Goal: Task Accomplishment & Management: Use online tool/utility

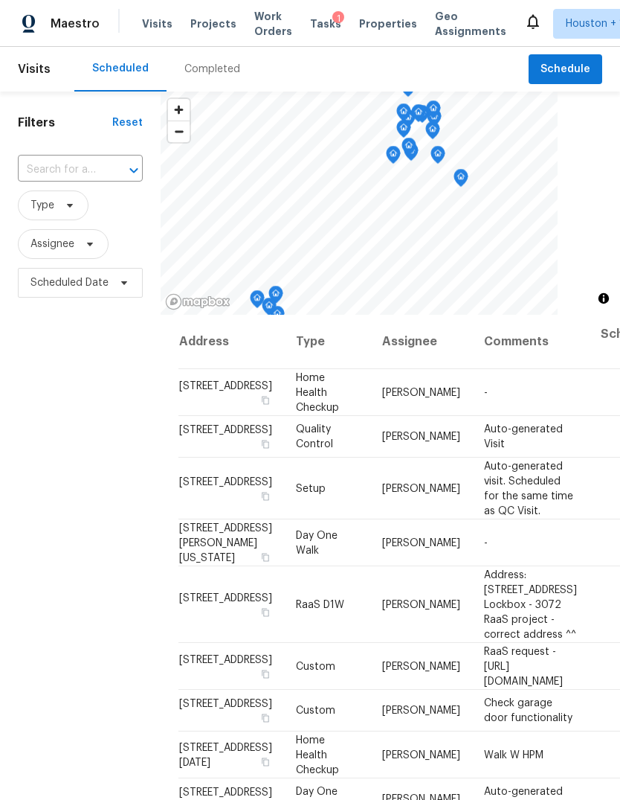
click at [199, 25] on span "Projects" at bounding box center [213, 23] width 46 height 15
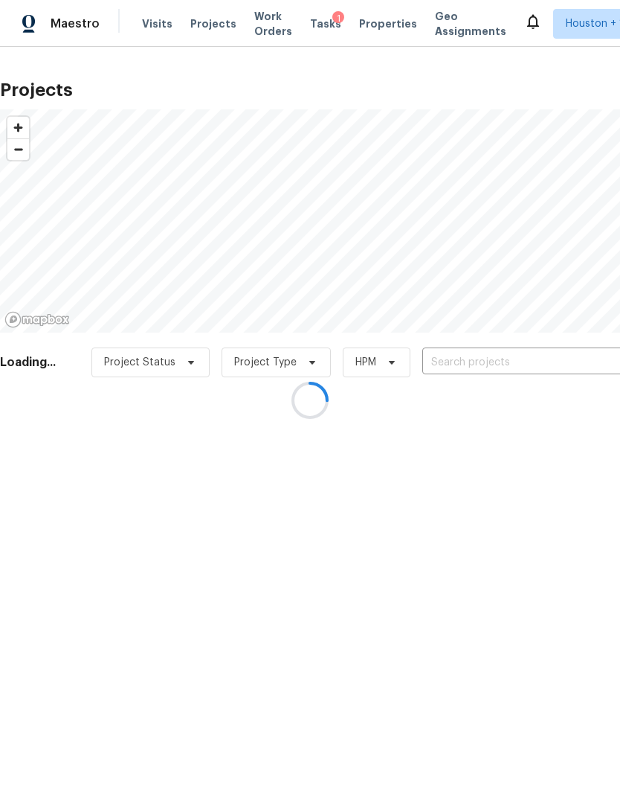
click at [565, 364] on div at bounding box center [310, 400] width 620 height 800
click at [590, 353] on div at bounding box center [310, 400] width 620 height 800
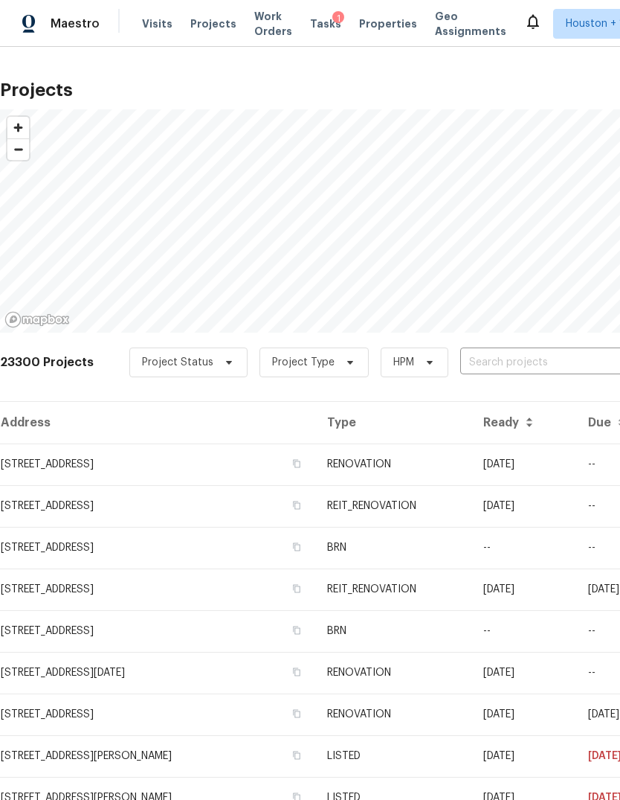
click at [589, 353] on input "text" at bounding box center [545, 362] width 170 height 23
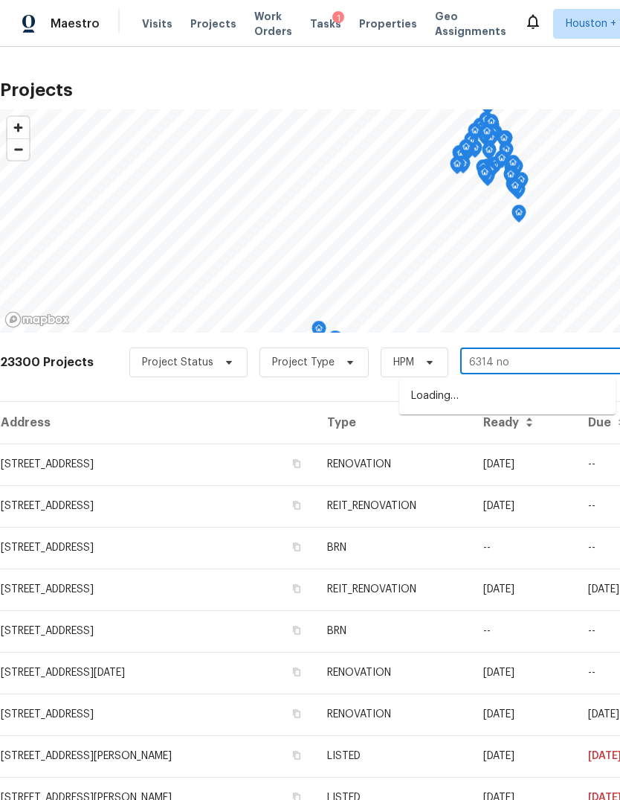
type input "6314 nor"
click at [584, 392] on li "[STREET_ADDRESS]" at bounding box center [507, 396] width 216 height 25
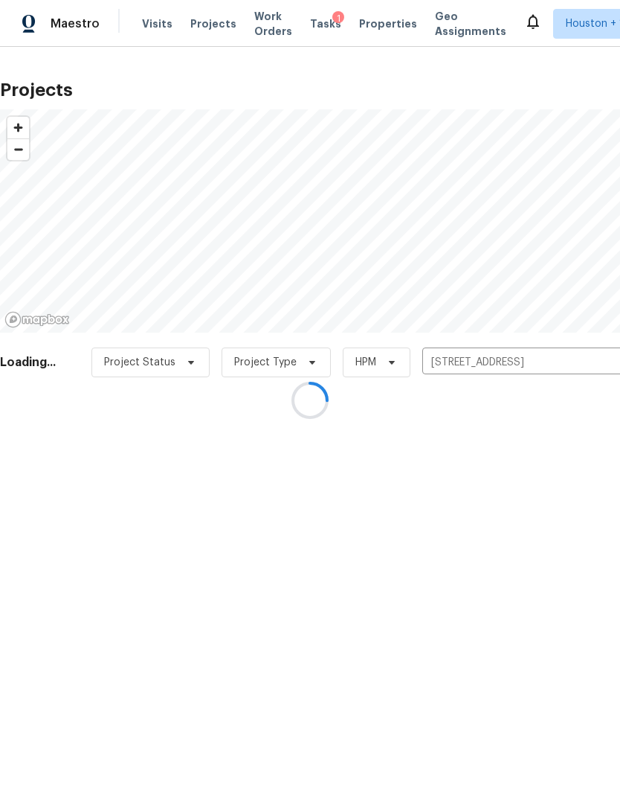
click at [32, 460] on div at bounding box center [310, 400] width 620 height 800
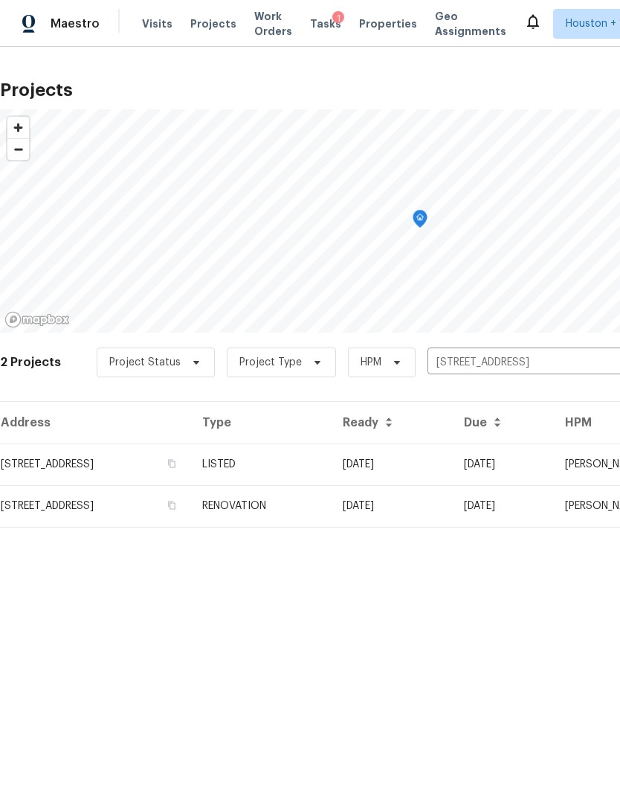
click at [31, 459] on td "[STREET_ADDRESS]" at bounding box center [95, 464] width 190 height 42
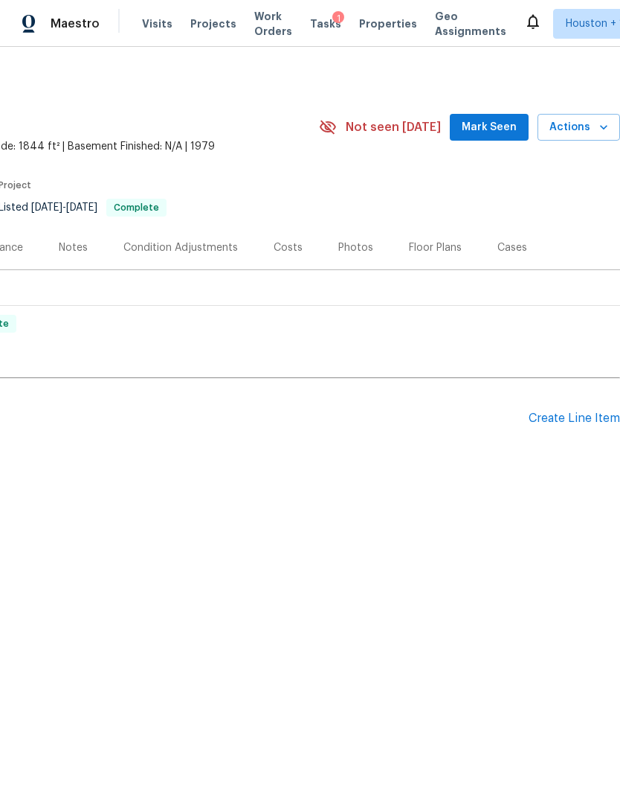
click at [486, 569] on html "Maestro Visits Projects Work Orders Tasks 1 Properties Geo Assignments [GEOGRAP…" at bounding box center [310, 284] width 620 height 569
click at [583, 416] on div "Create Line Item" at bounding box center [574, 418] width 91 height 14
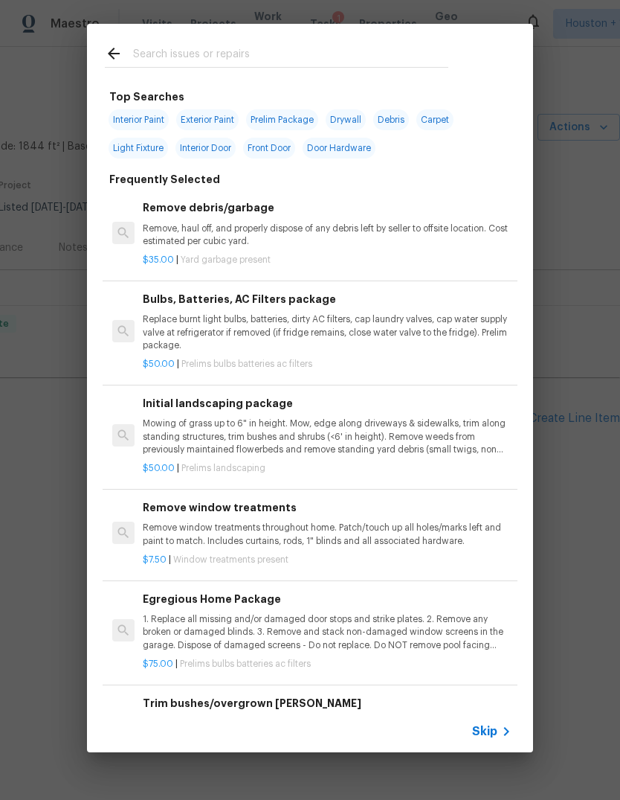
click at [490, 729] on span "Skip" at bounding box center [484, 731] width 25 height 15
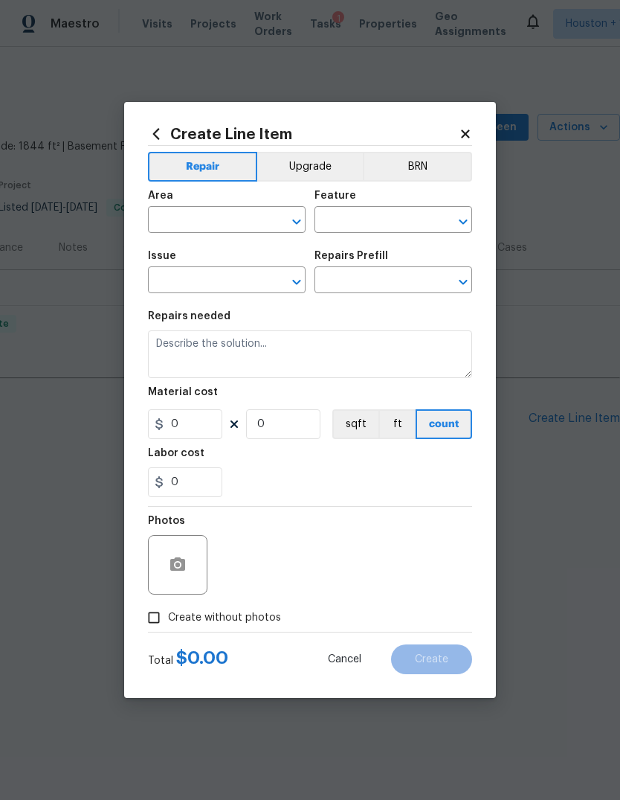
click at [191, 222] on input "text" at bounding box center [206, 221] width 116 height 23
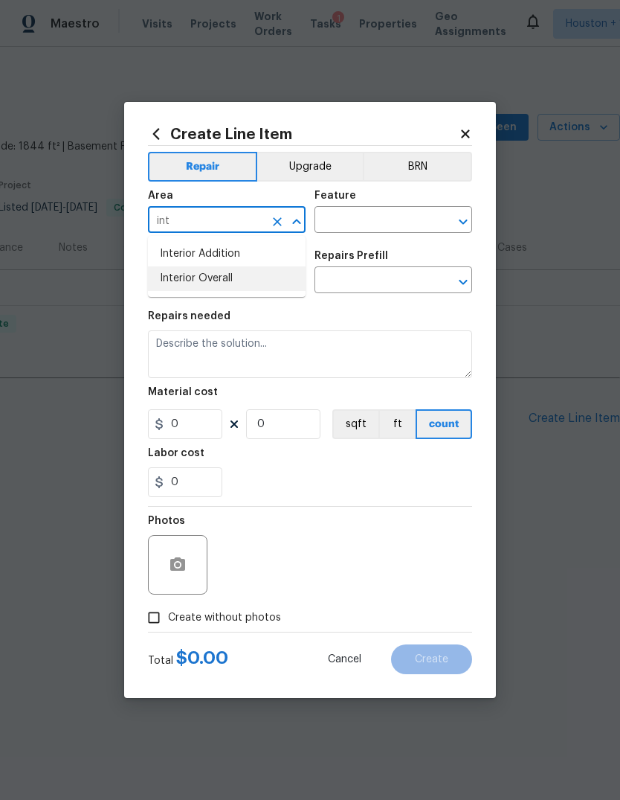
click at [234, 272] on li "Interior Overall" at bounding box center [227, 278] width 158 height 25
type input "Interior Overall"
click at [383, 213] on input "text" at bounding box center [373, 221] width 116 height 23
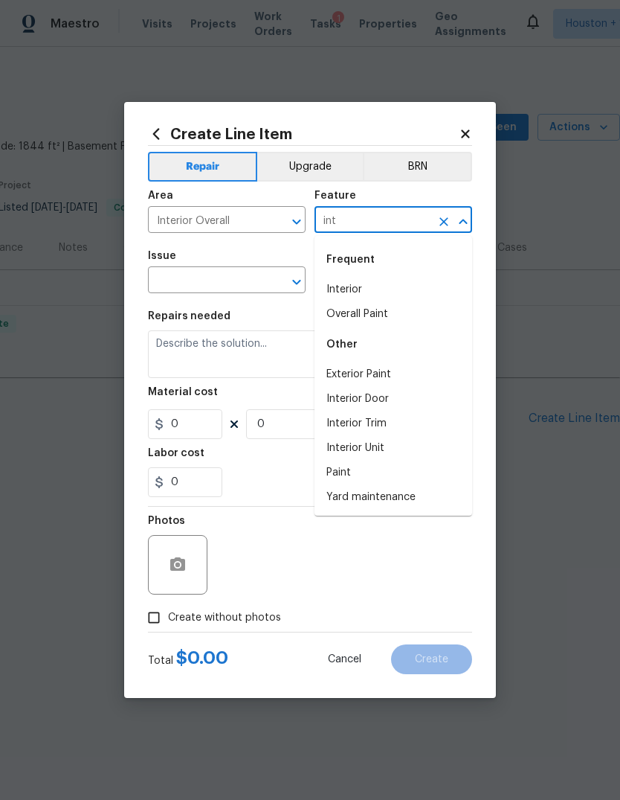
click at [388, 289] on li "Interior" at bounding box center [394, 289] width 158 height 25
type input "Interior"
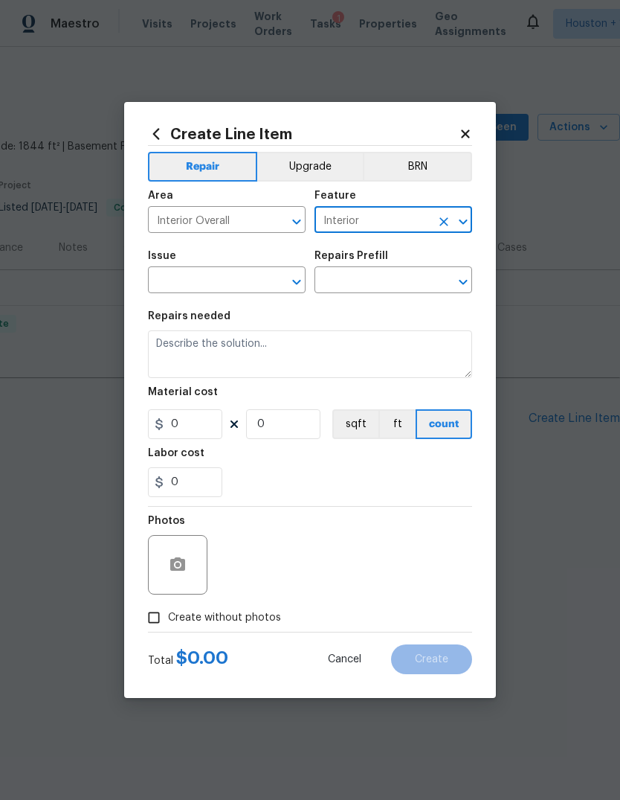
click at [215, 281] on input "text" at bounding box center [206, 281] width 116 height 23
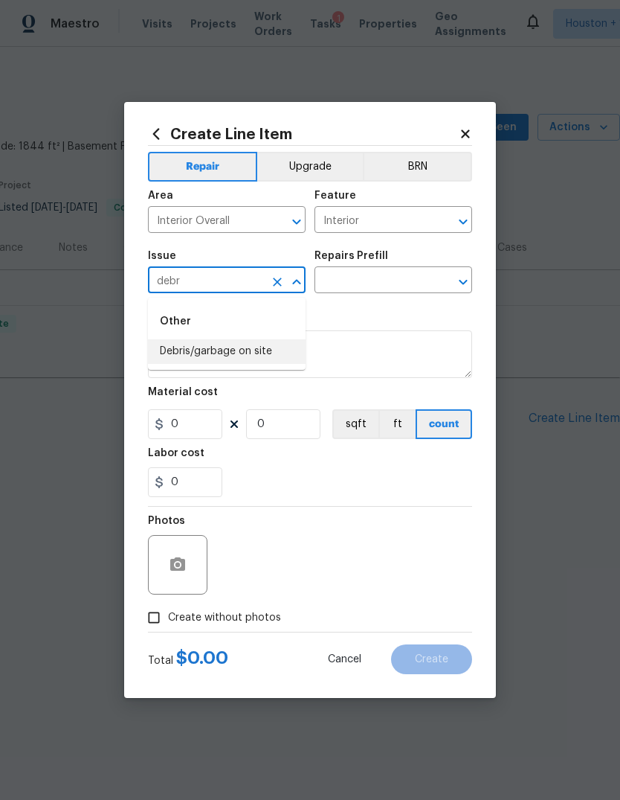
click at [283, 341] on li "Debris/garbage on site" at bounding box center [227, 351] width 158 height 25
type input "Debris/garbage on site"
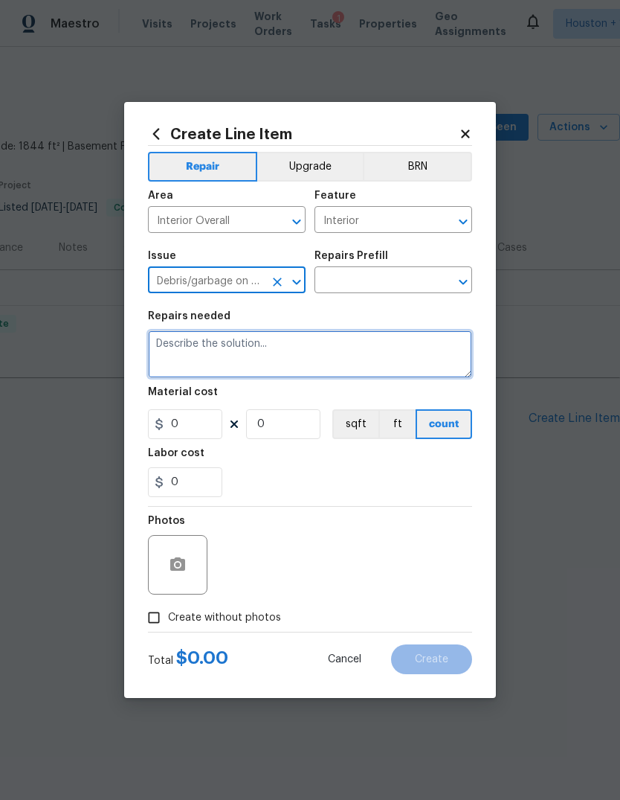
click at [280, 338] on textarea at bounding box center [310, 354] width 324 height 48
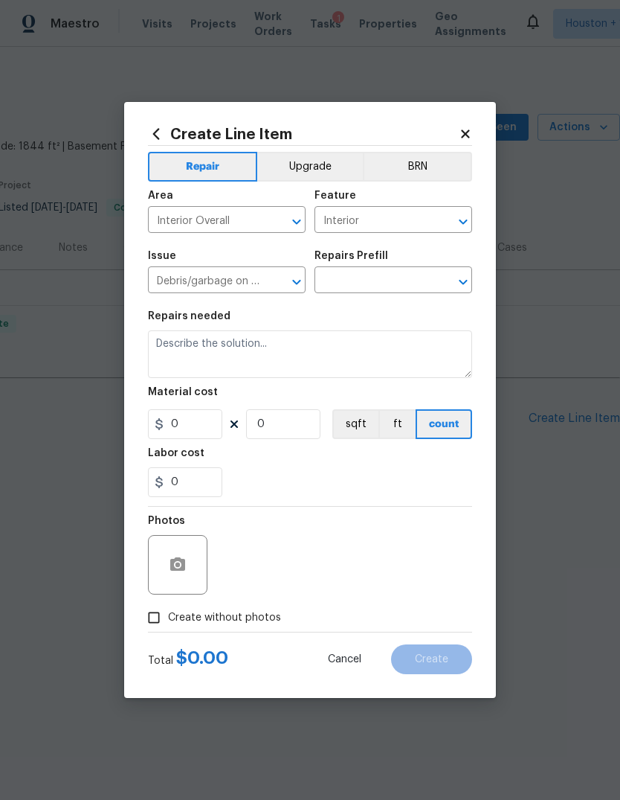
click at [401, 279] on input "text" at bounding box center [373, 281] width 116 height 23
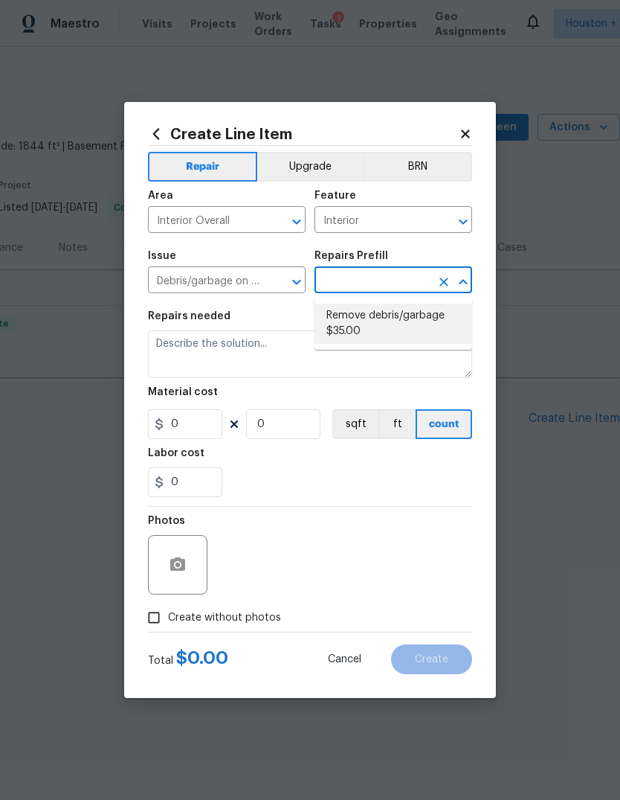
click at [392, 323] on li "Remove debris/garbage $35.00" at bounding box center [394, 323] width 158 height 40
type input "Remove debris/garbage $35.00"
type textarea "Remove, haul off, and properly dispose of any debris left by seller to offsite …"
type input "1"
type input "35"
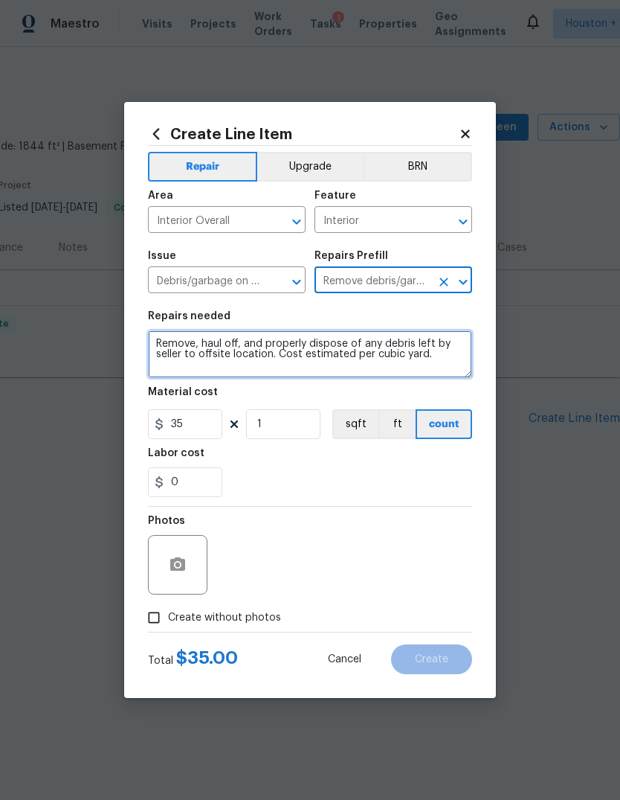
click at [399, 356] on textarea "Remove, haul off, and properly dispose of any debris left by seller to offsite …" at bounding box center [310, 354] width 324 height 48
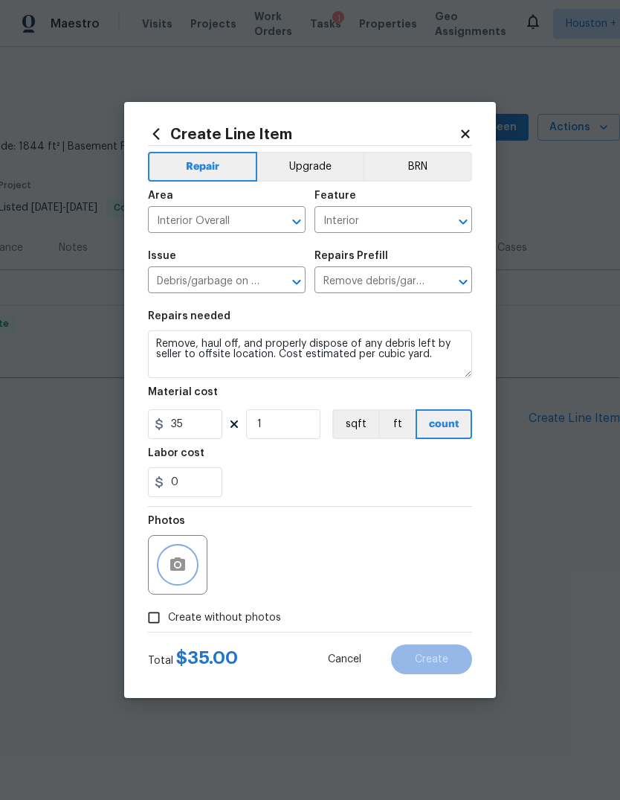
click at [181, 582] on button "button" at bounding box center [178, 565] width 36 height 36
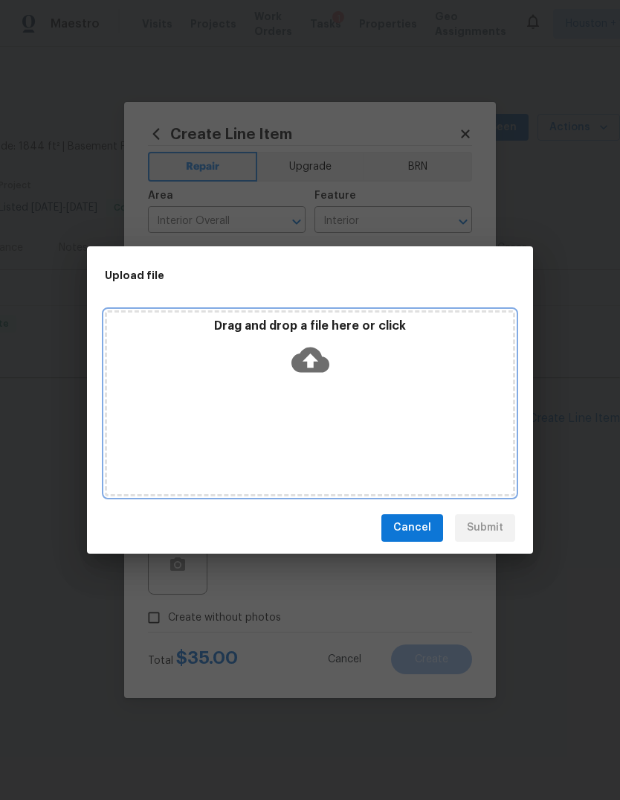
click at [425, 435] on div "Drag and drop a file here or click" at bounding box center [310, 403] width 411 height 186
